Goal: Task Accomplishment & Management: Use online tool/utility

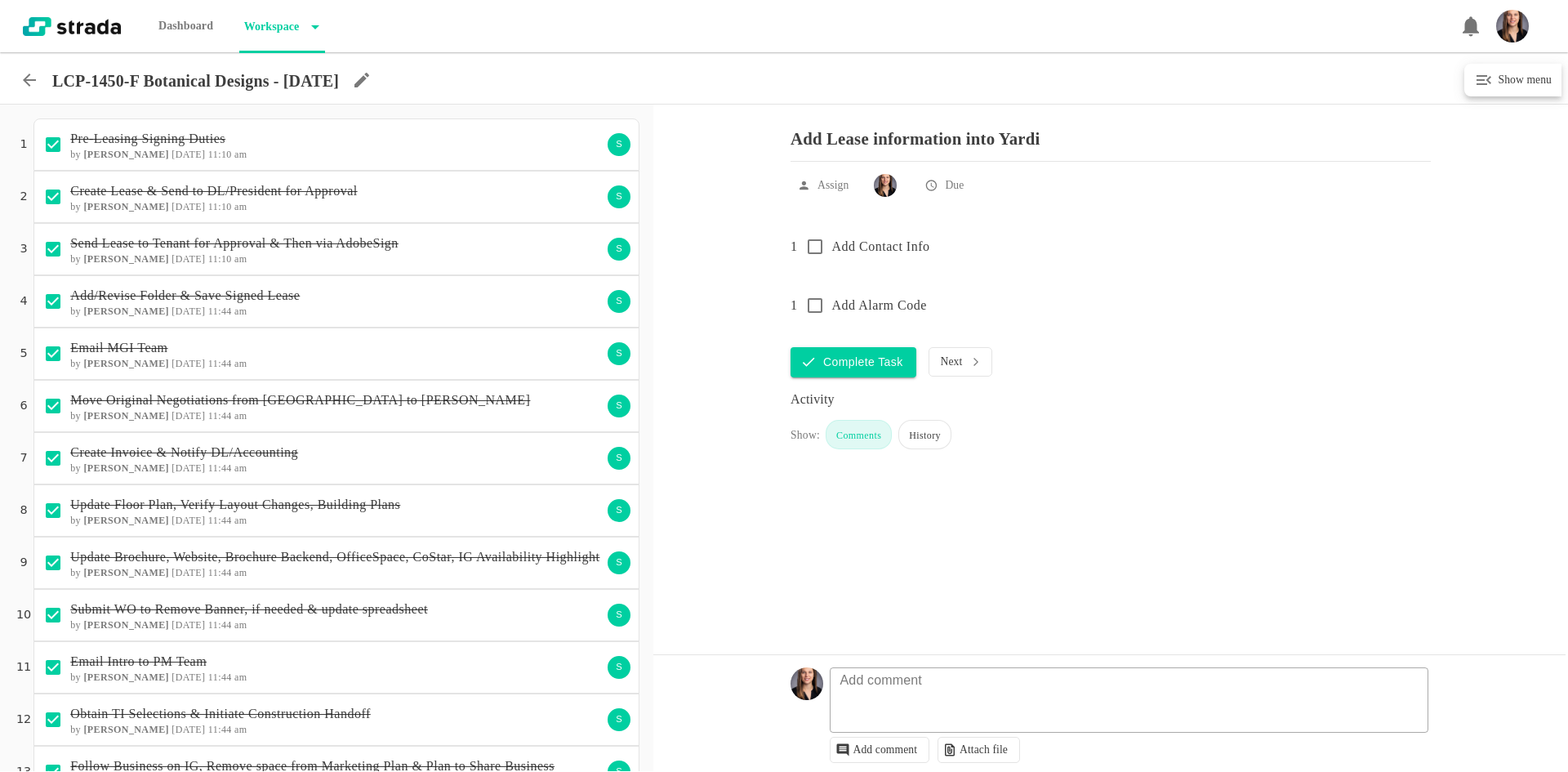
scroll to position [835, 0]
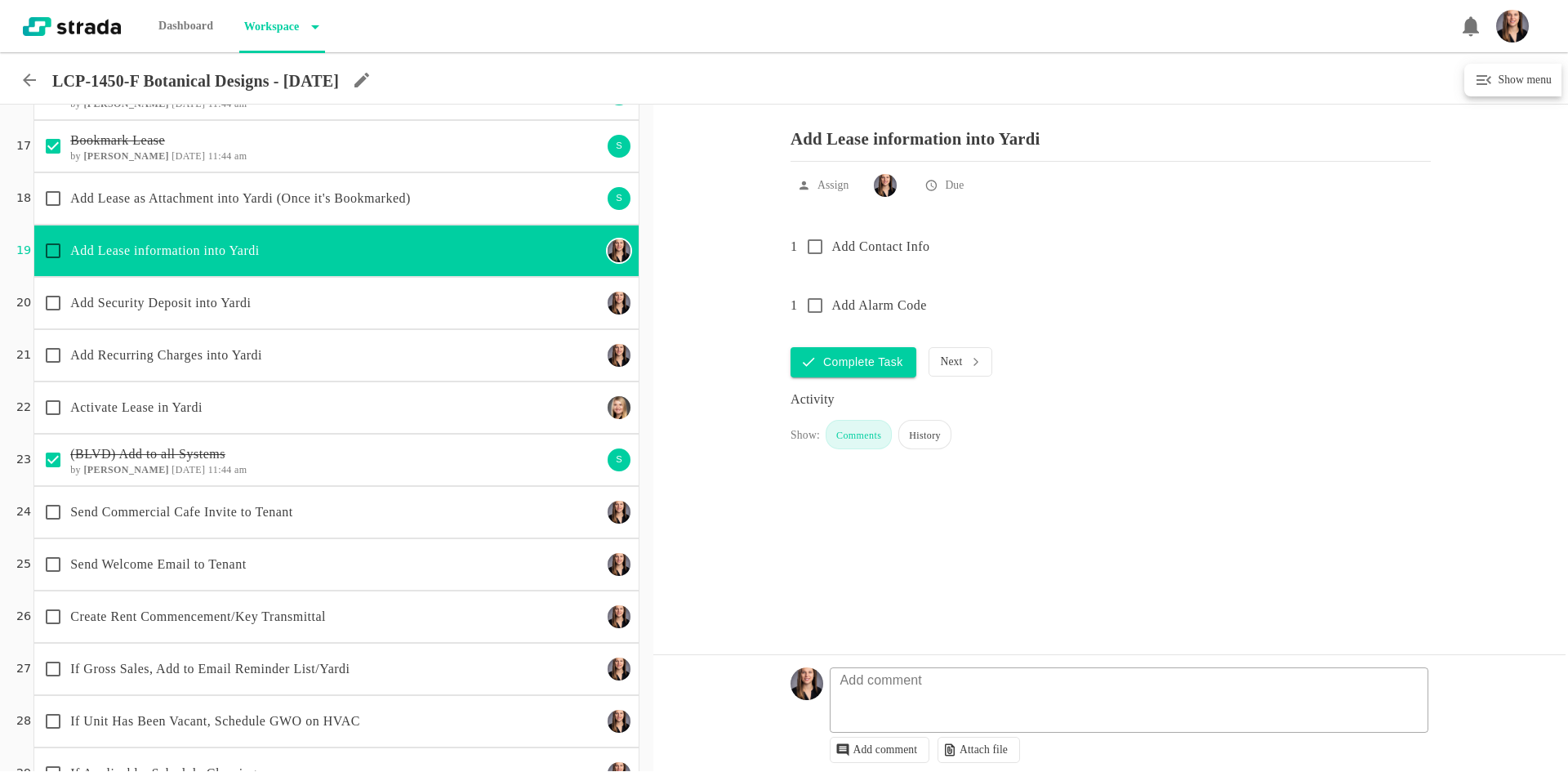
click at [151, 248] on p "Add Lease information into Yardi" at bounding box center [335, 251] width 532 height 20
click at [55, 252] on input "checkbox" at bounding box center [53, 251] width 34 height 34
click at [158, 302] on p "Add Security Deposit into Yardi" at bounding box center [335, 303] width 532 height 20
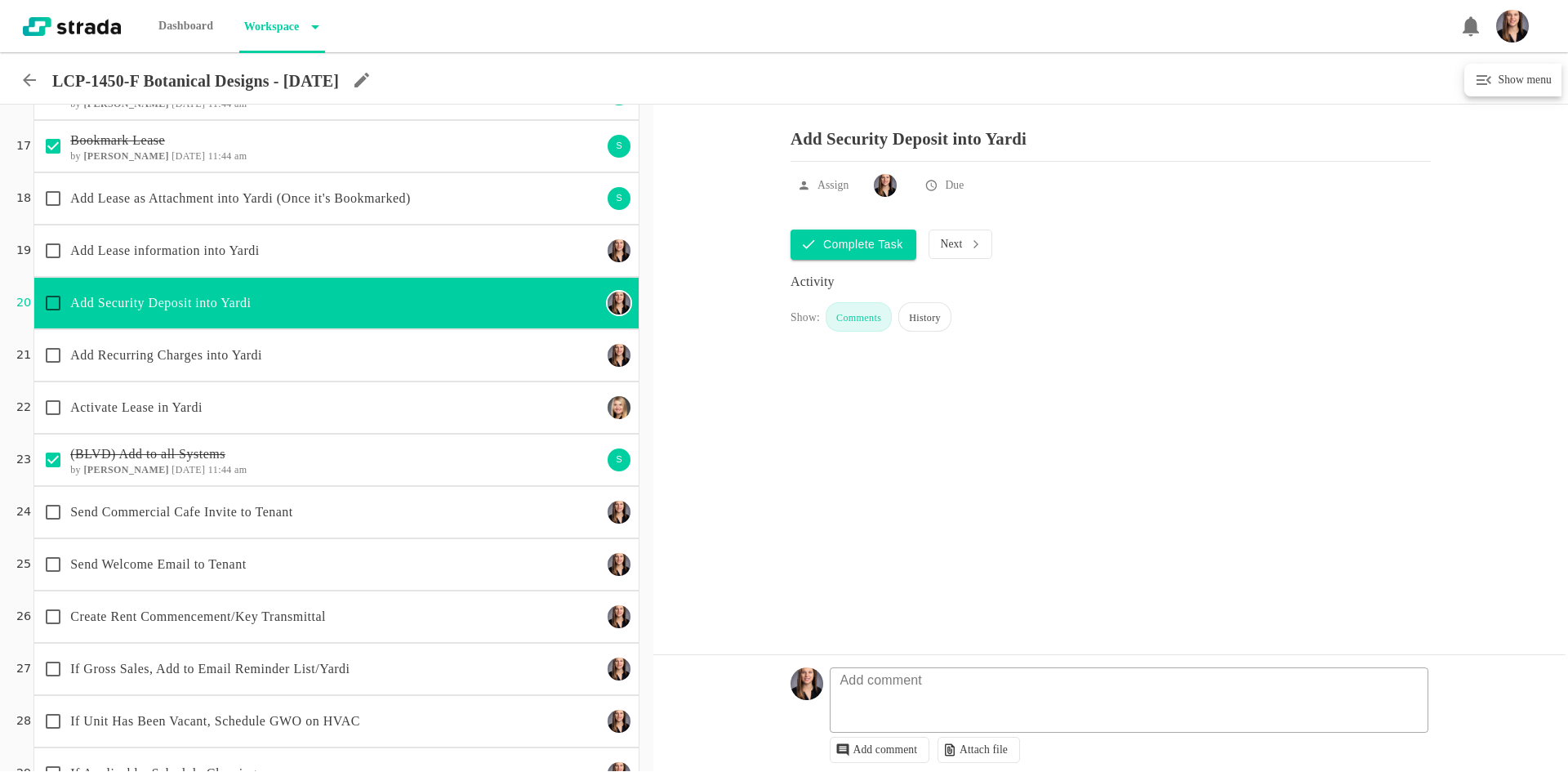
checkbox input "true"
click at [54, 302] on input "checkbox" at bounding box center [53, 303] width 34 height 34
checkbox input "true"
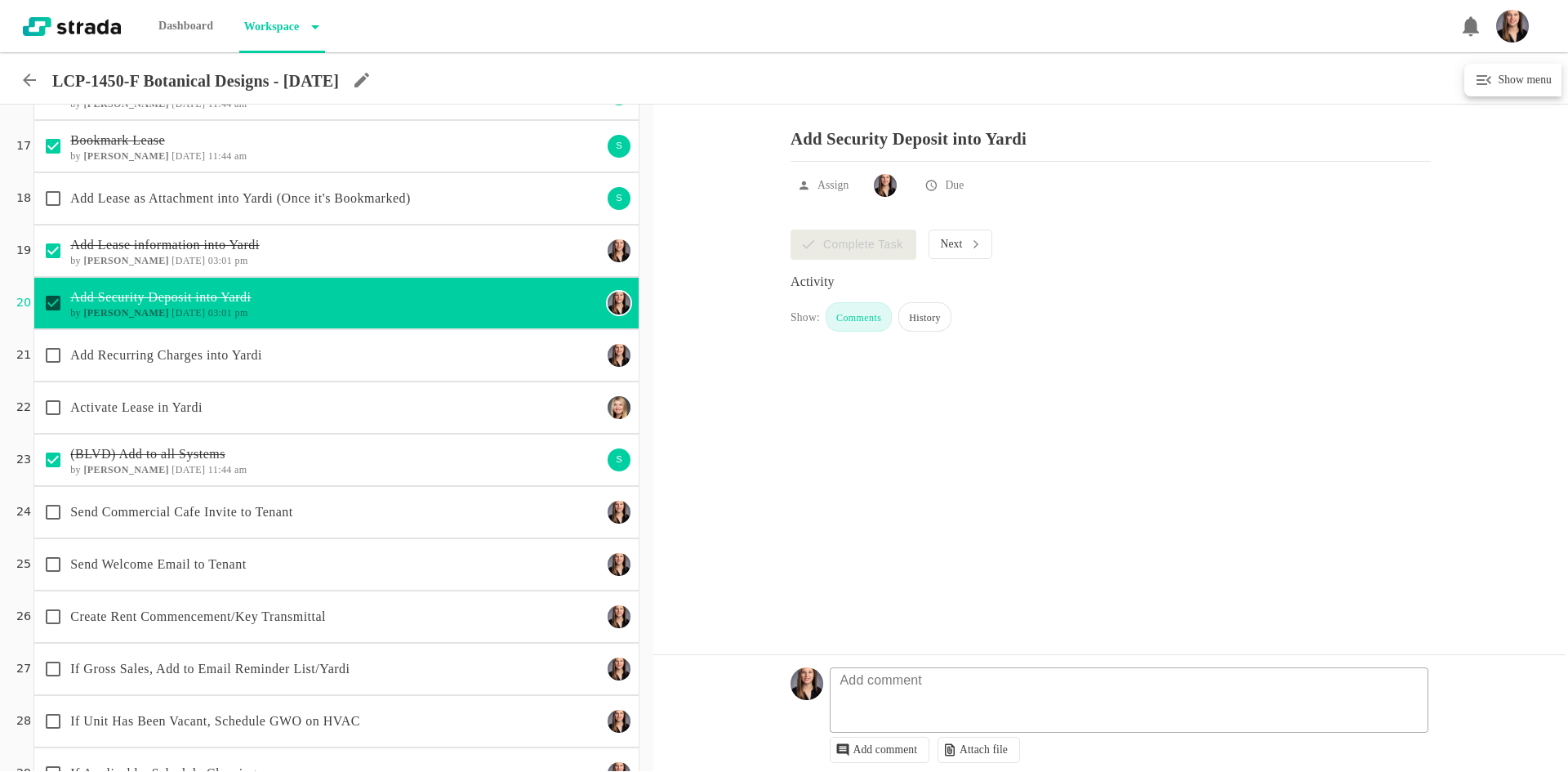
click at [271, 239] on p "Add Lease information into Yardi" at bounding box center [335, 245] width 532 height 20
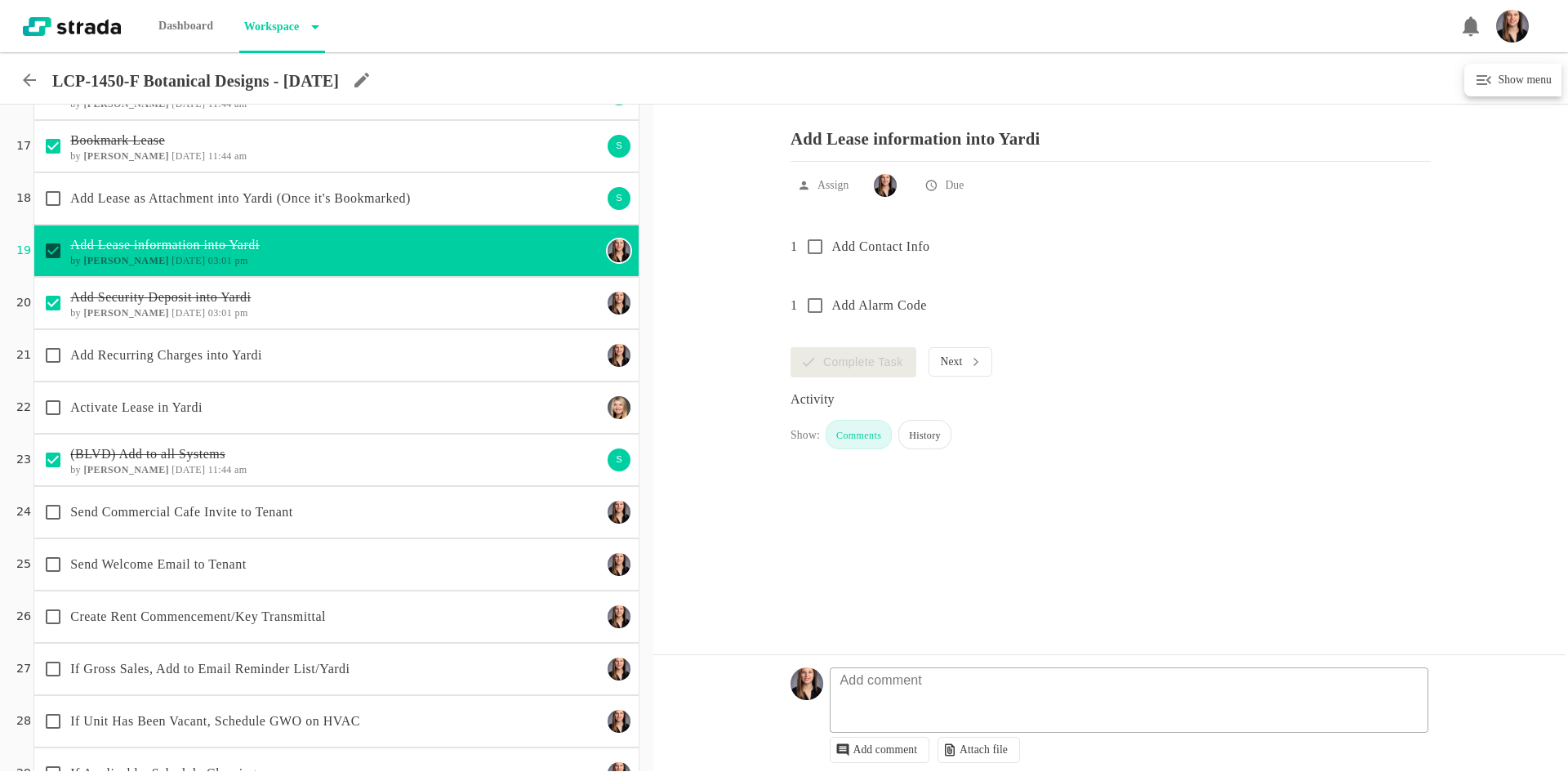
click at [279, 360] on p "Add Recurring Charges into Yardi" at bounding box center [335, 355] width 532 height 20
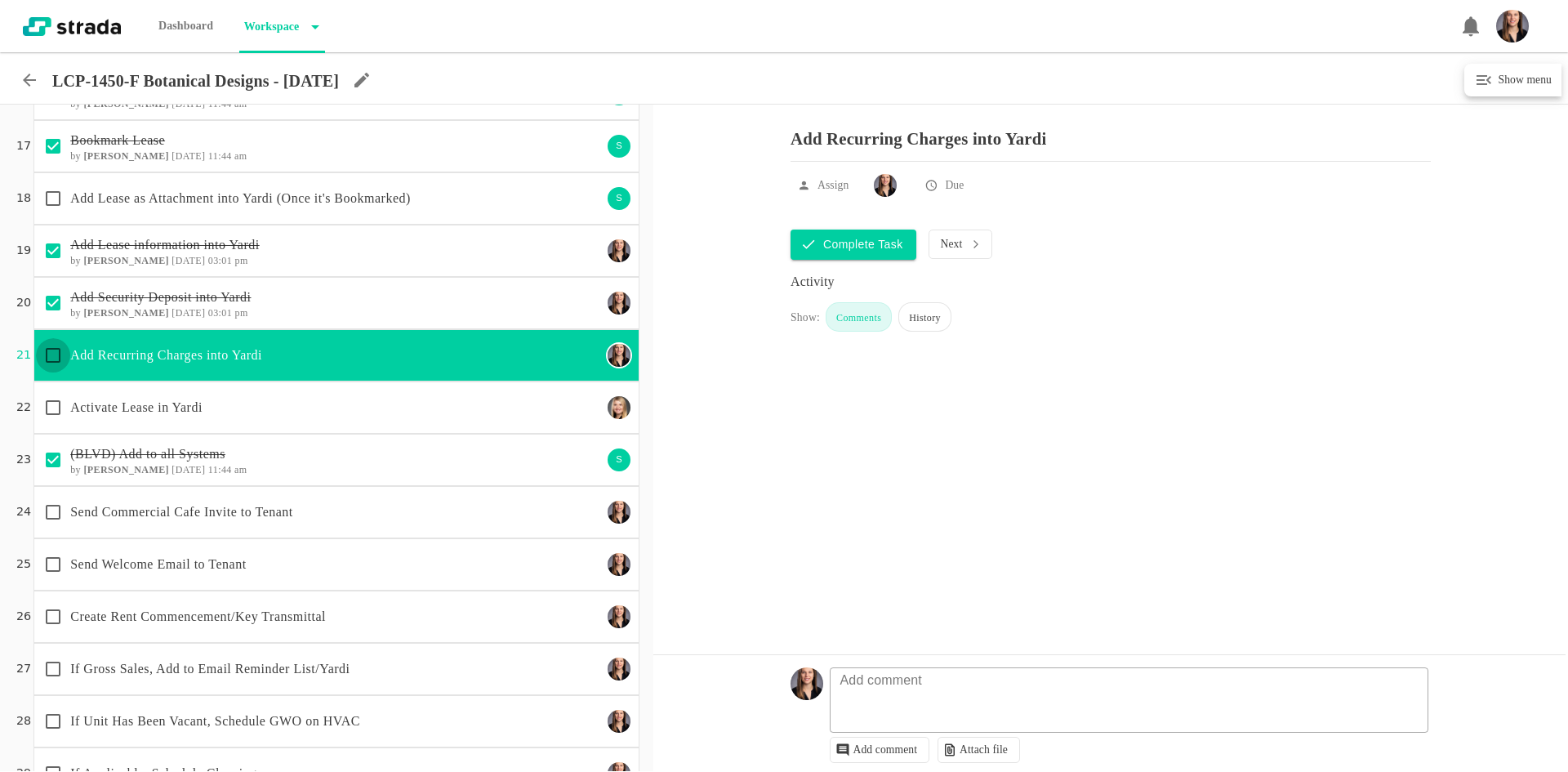
click at [56, 354] on input "checkbox" at bounding box center [53, 355] width 34 height 34
checkbox input "true"
click at [235, 415] on p "Activate Lease in Yardi" at bounding box center [335, 408] width 532 height 20
